Goal: Task Accomplishment & Management: Use online tool/utility

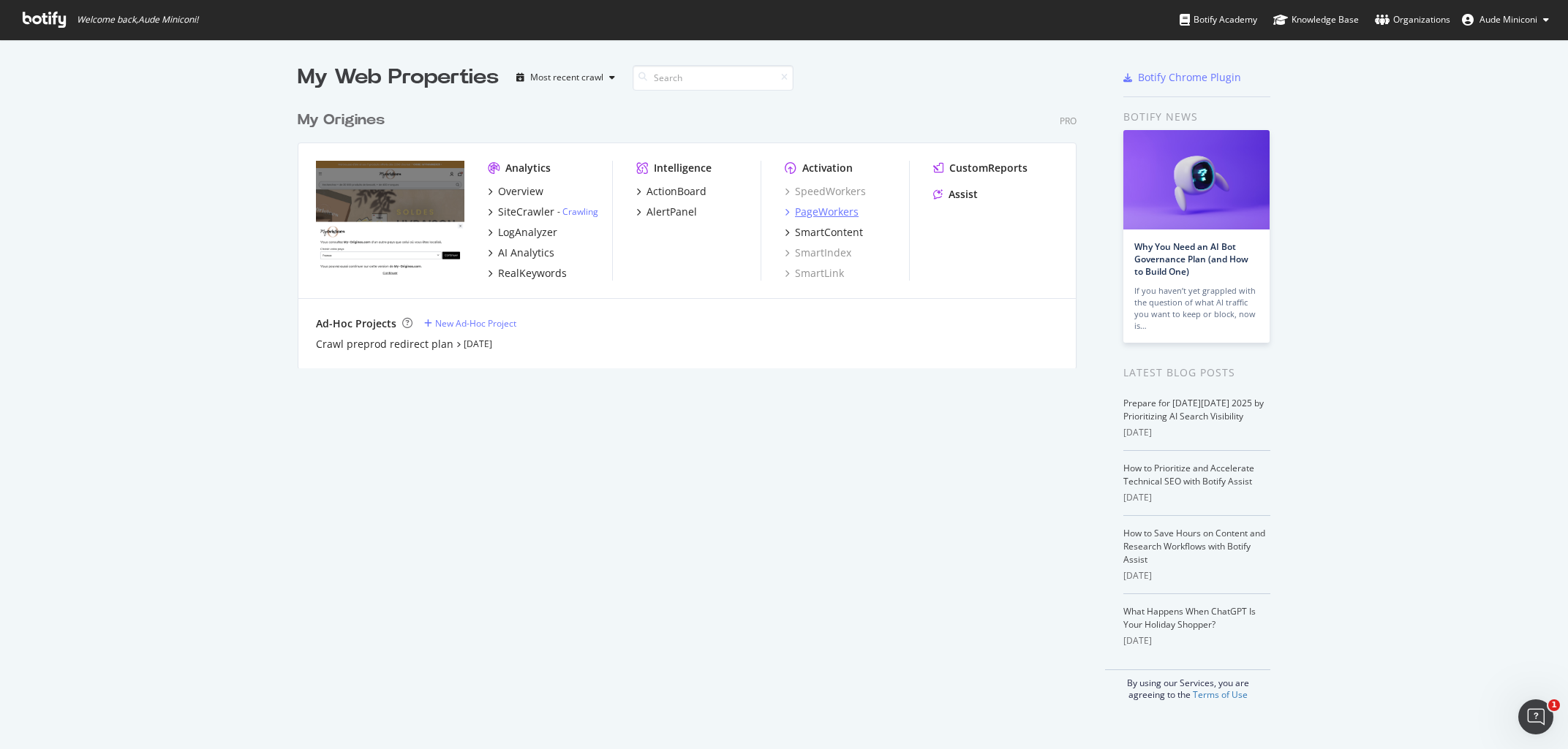
click at [832, 213] on div "PageWorkers" at bounding box center [827, 211] width 64 height 15
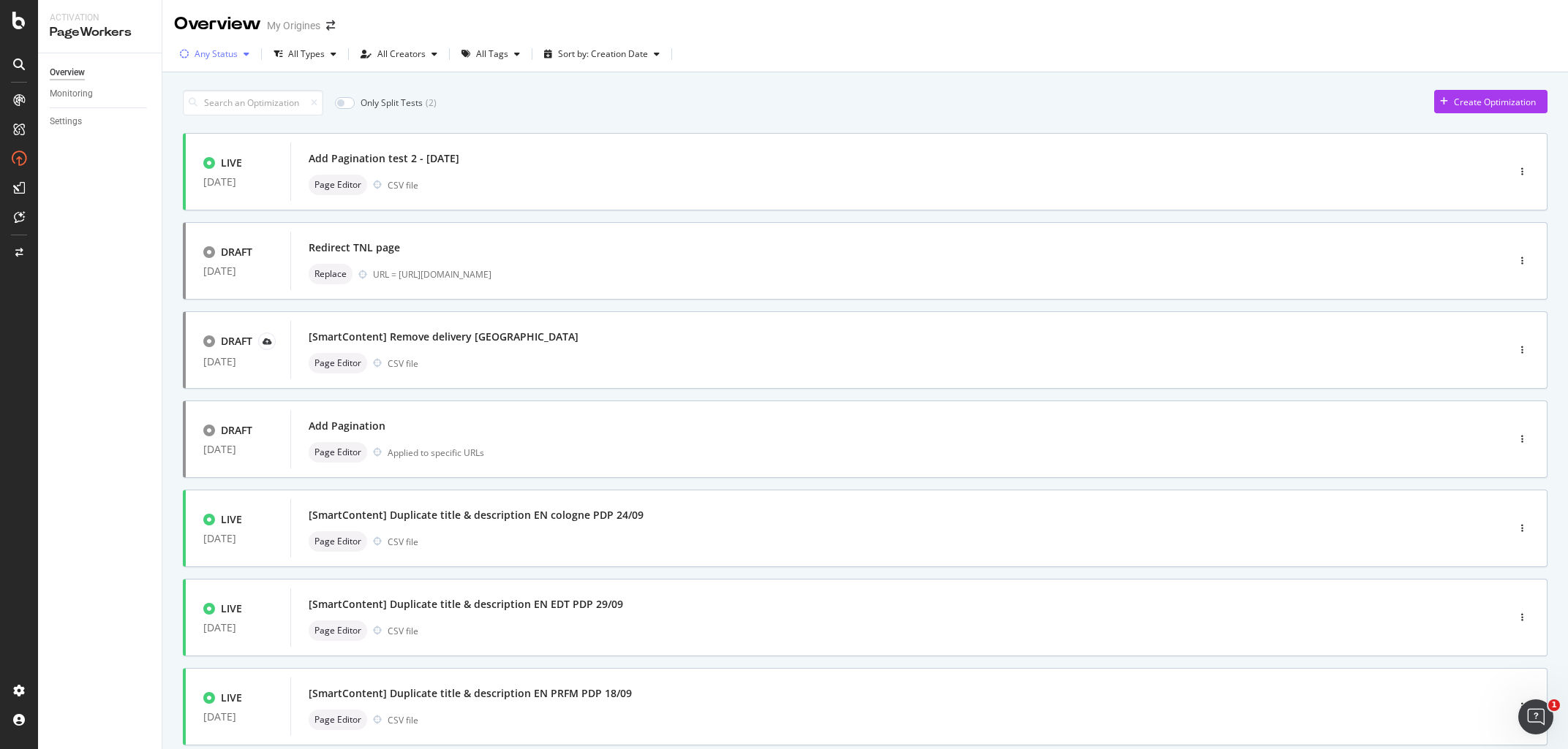
click at [225, 58] on div "Any Status" at bounding box center [216, 54] width 44 height 9
click at [190, 110] on div at bounding box center [192, 109] width 12 height 12
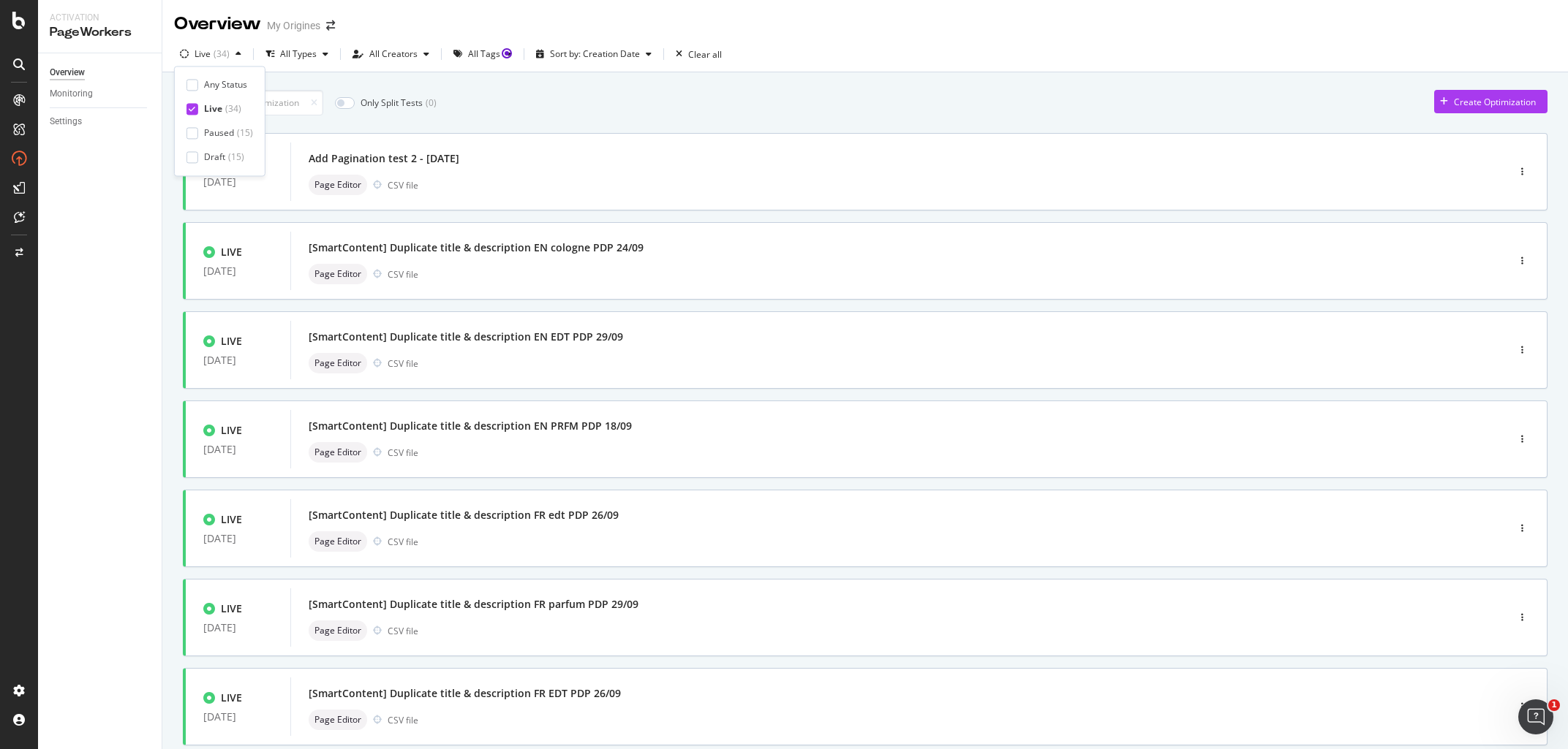
click at [559, 112] on div "Only Split Tests ( 0 ) Create Optimization" at bounding box center [864, 103] width 1364 height 26
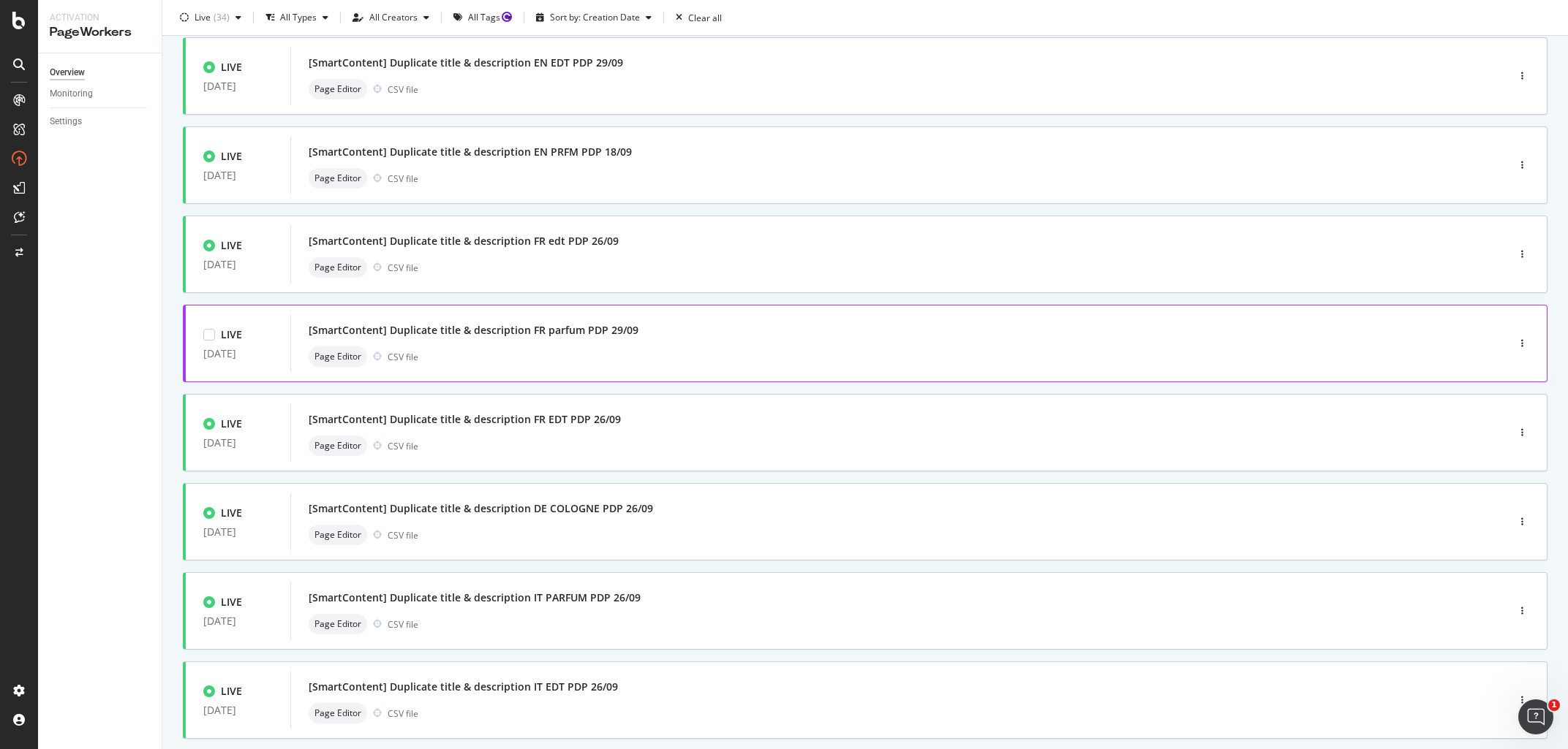
scroll to position [358, 0]
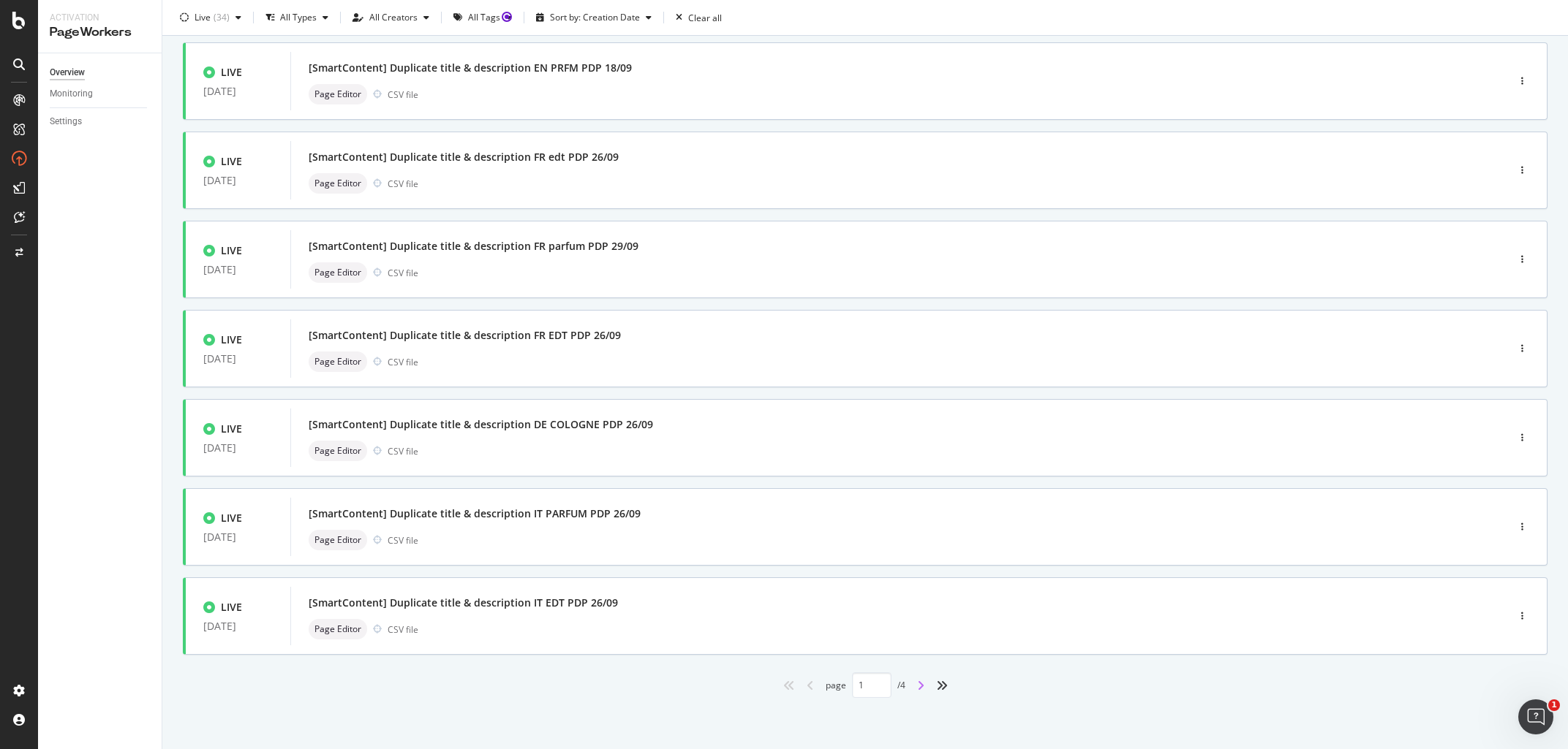
click at [922, 685] on icon "angle-right" at bounding box center [920, 685] width 7 height 12
click at [919, 685] on icon "angle-right" at bounding box center [920, 685] width 7 height 12
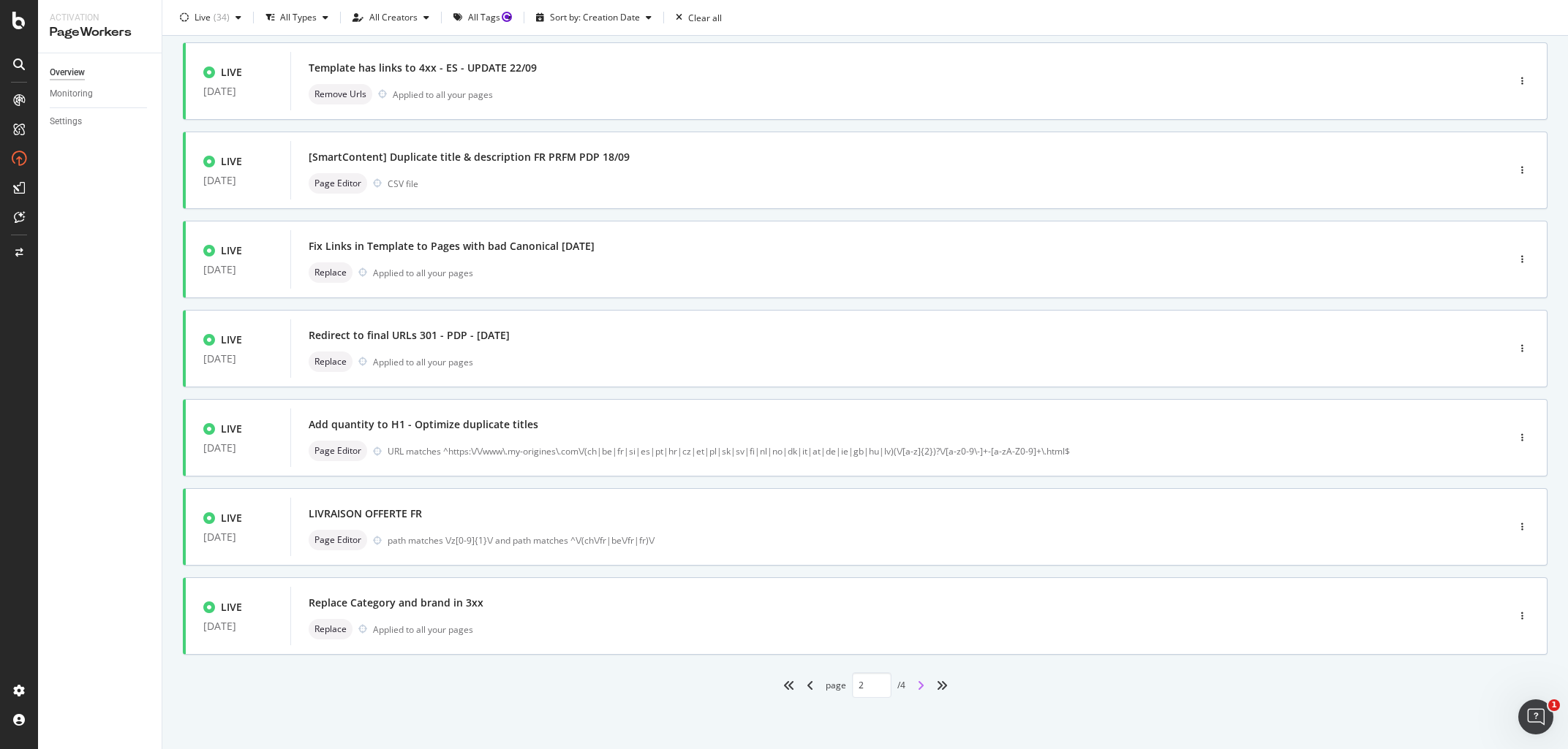
type input "3"
click at [648, 442] on div "Page Editor URL matches ^https:\/\/www\.my-origines\.com\/(ch|be|fr|si|es|pt|hr…" at bounding box center [877, 451] width 1137 height 20
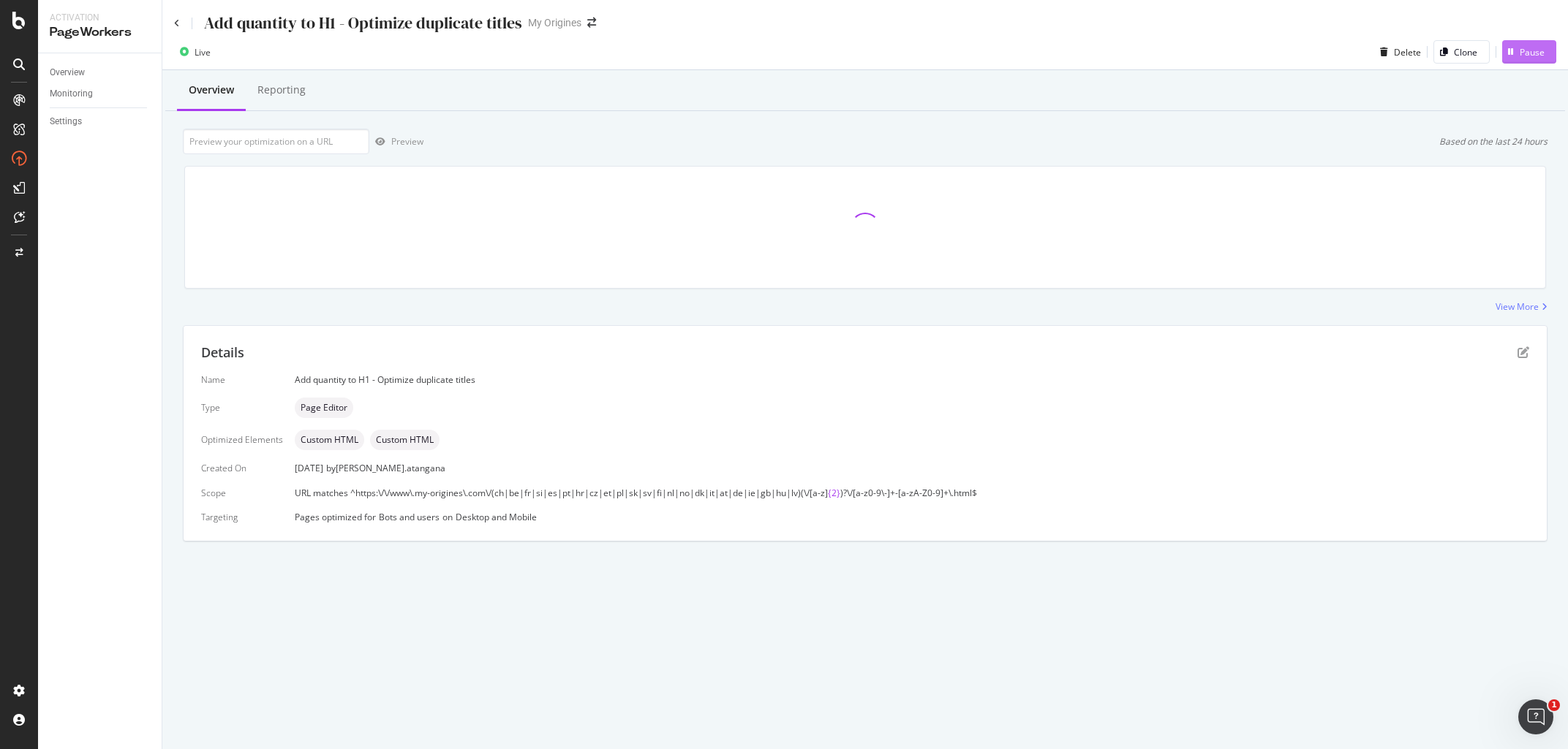
click at [1518, 54] on div "button" at bounding box center [1510, 51] width 18 height 9
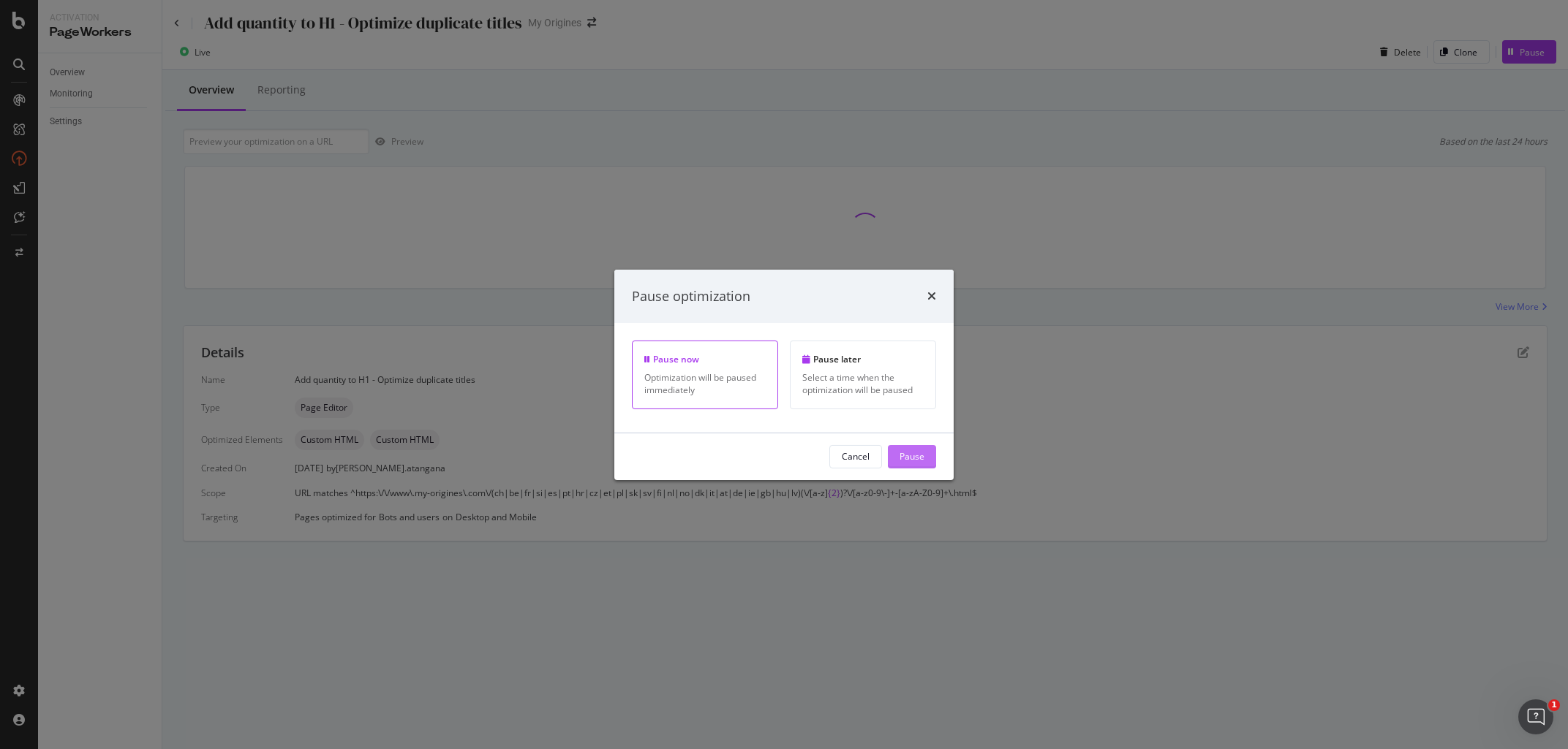
click at [926, 461] on button "Pause" at bounding box center [912, 457] width 48 height 23
